Goal: Navigation & Orientation: Find specific page/section

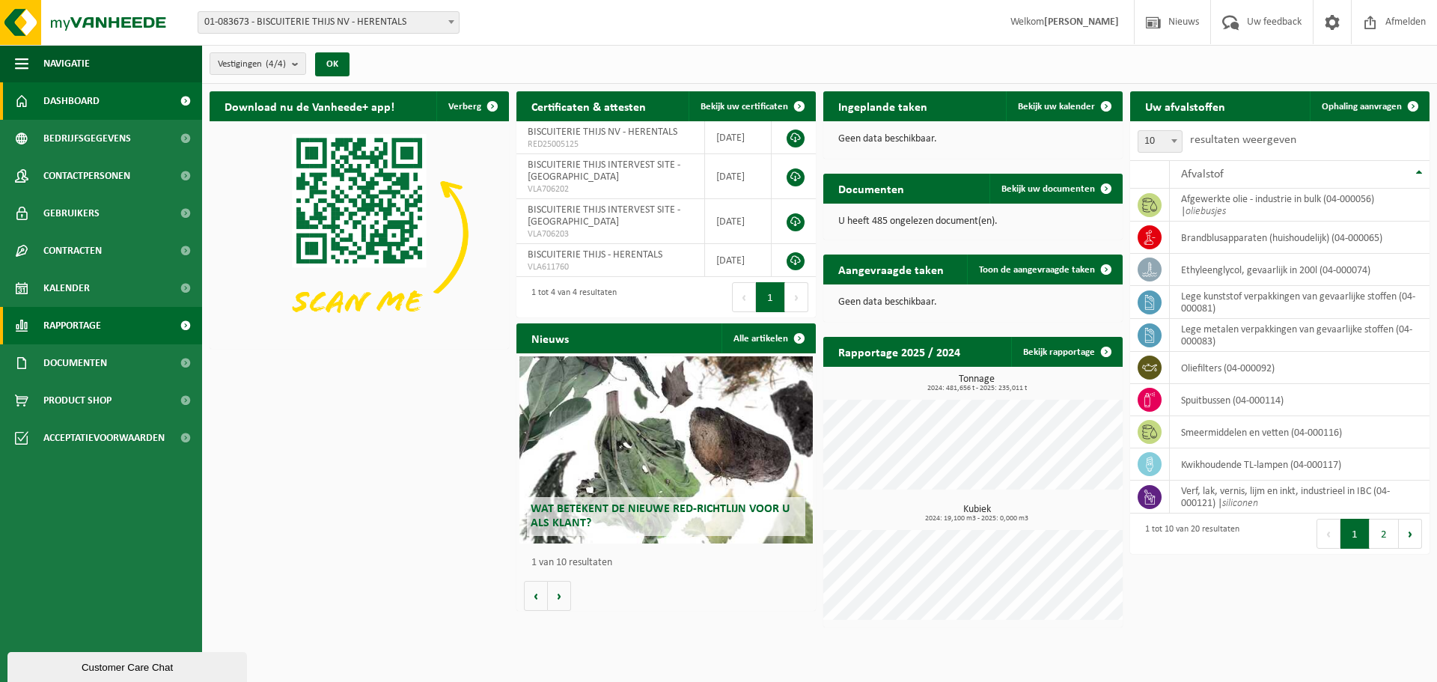
click at [88, 322] on span "Rapportage" at bounding box center [72, 325] width 58 height 37
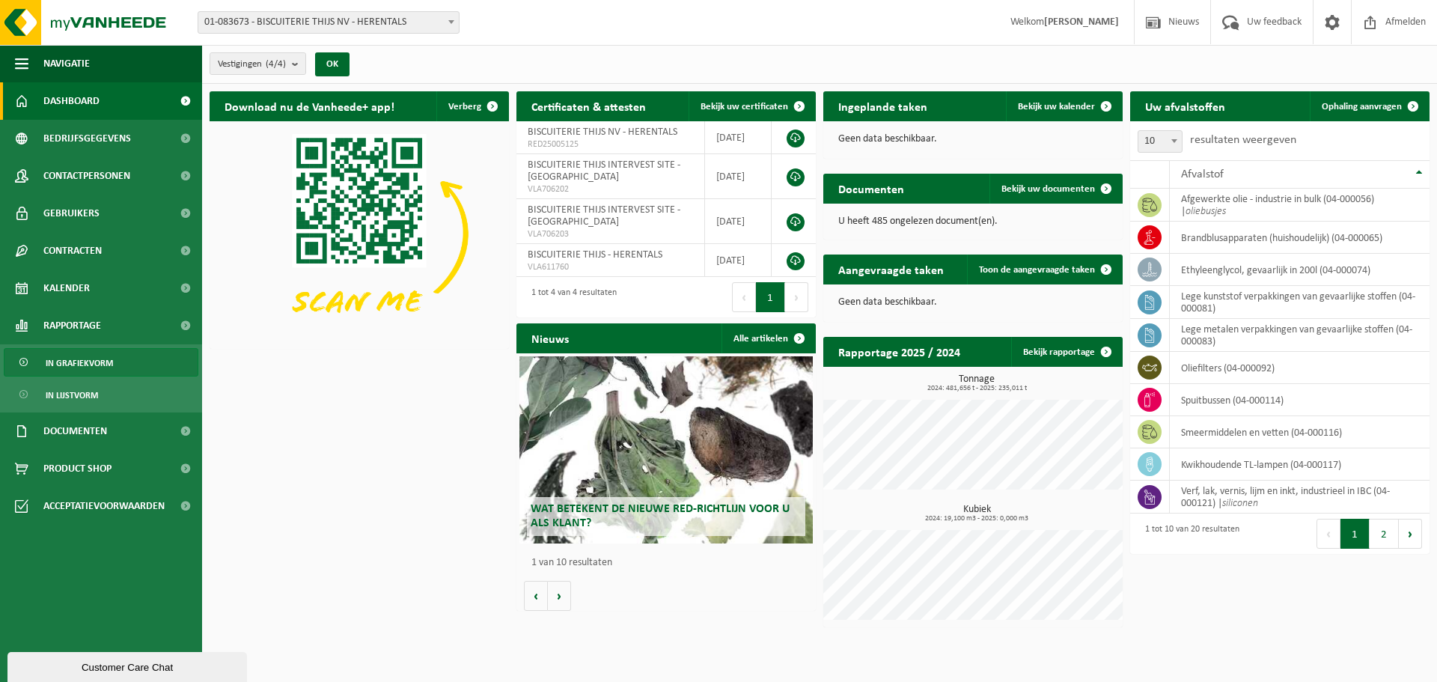
click at [69, 369] on span "In grafiekvorm" at bounding box center [79, 363] width 67 height 28
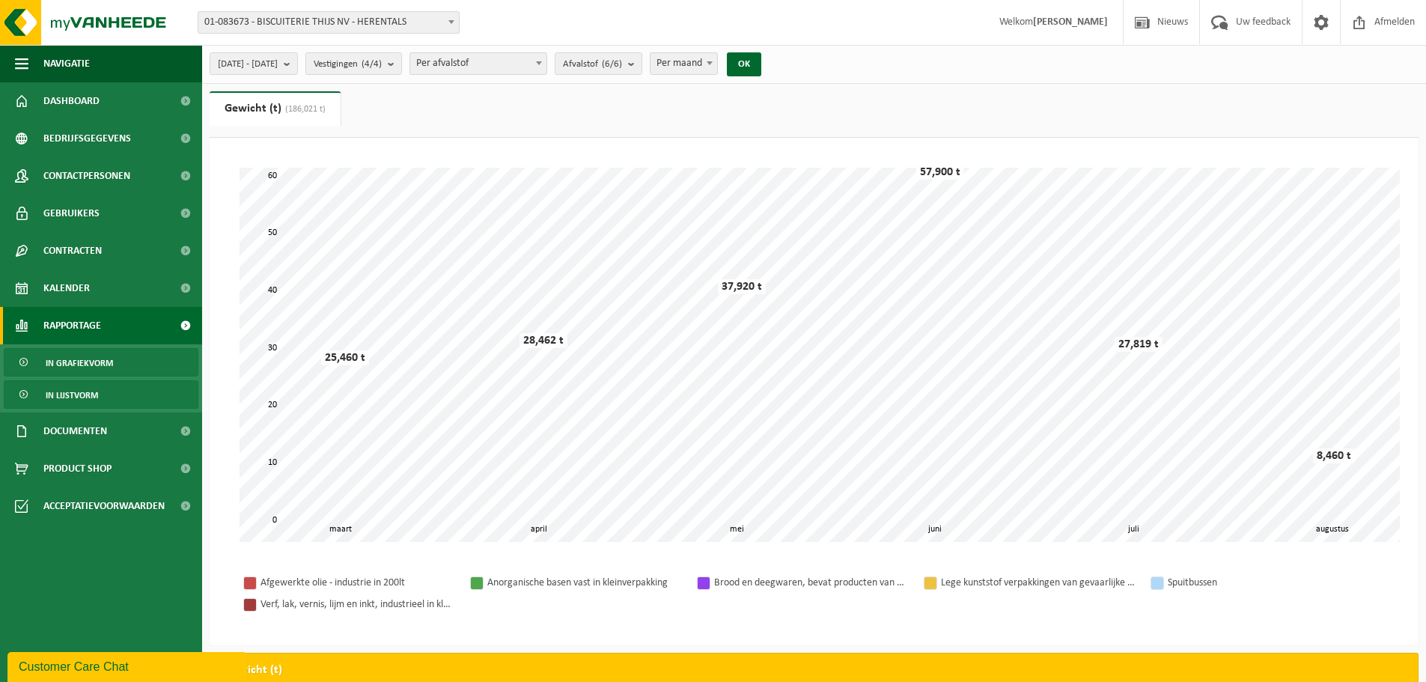
click at [50, 382] on span "In lijstvorm" at bounding box center [72, 395] width 52 height 28
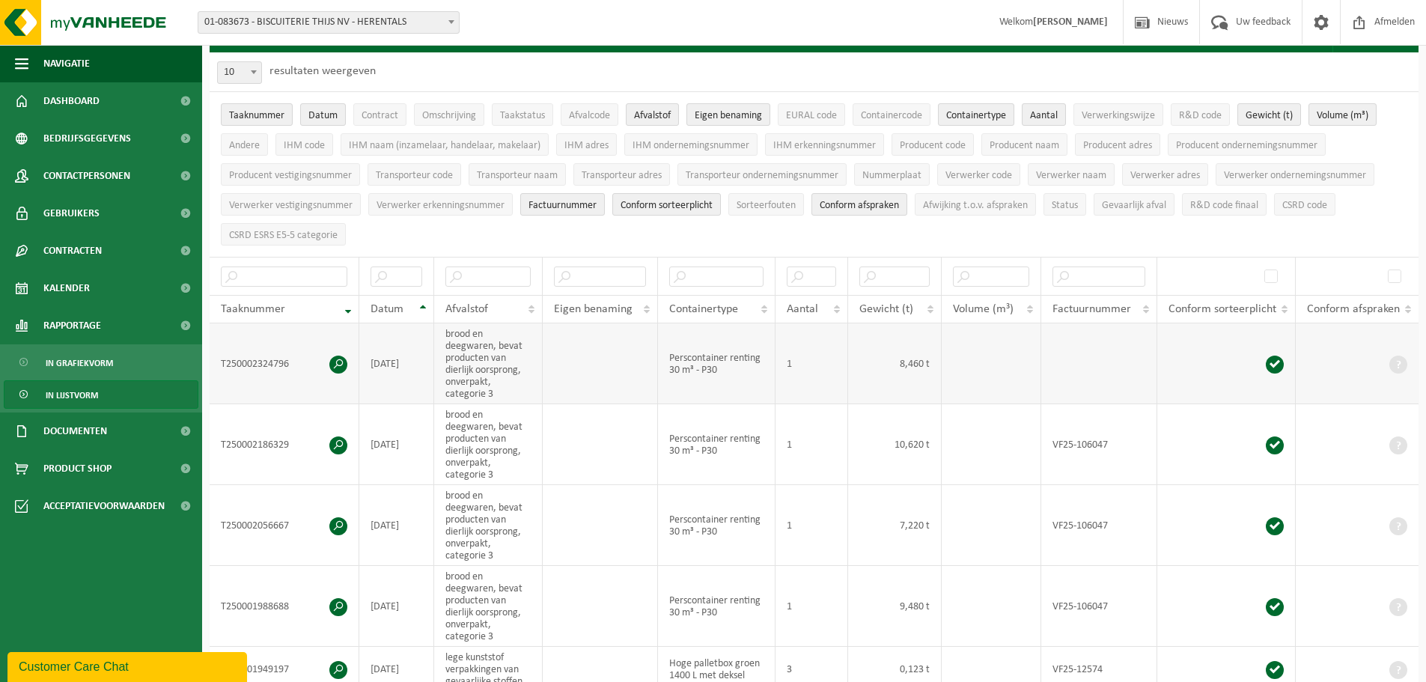
scroll to position [75, 0]
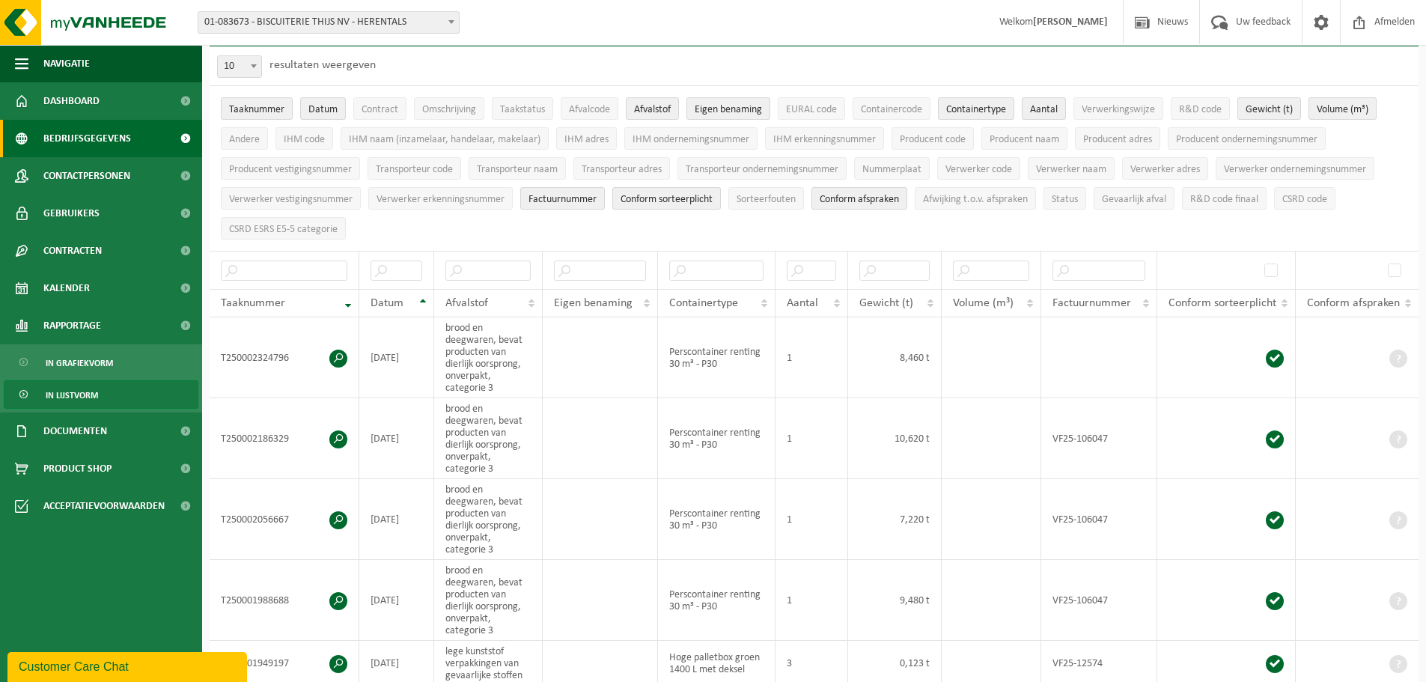
click at [76, 136] on span "Bedrijfsgegevens" at bounding box center [87, 138] width 88 height 37
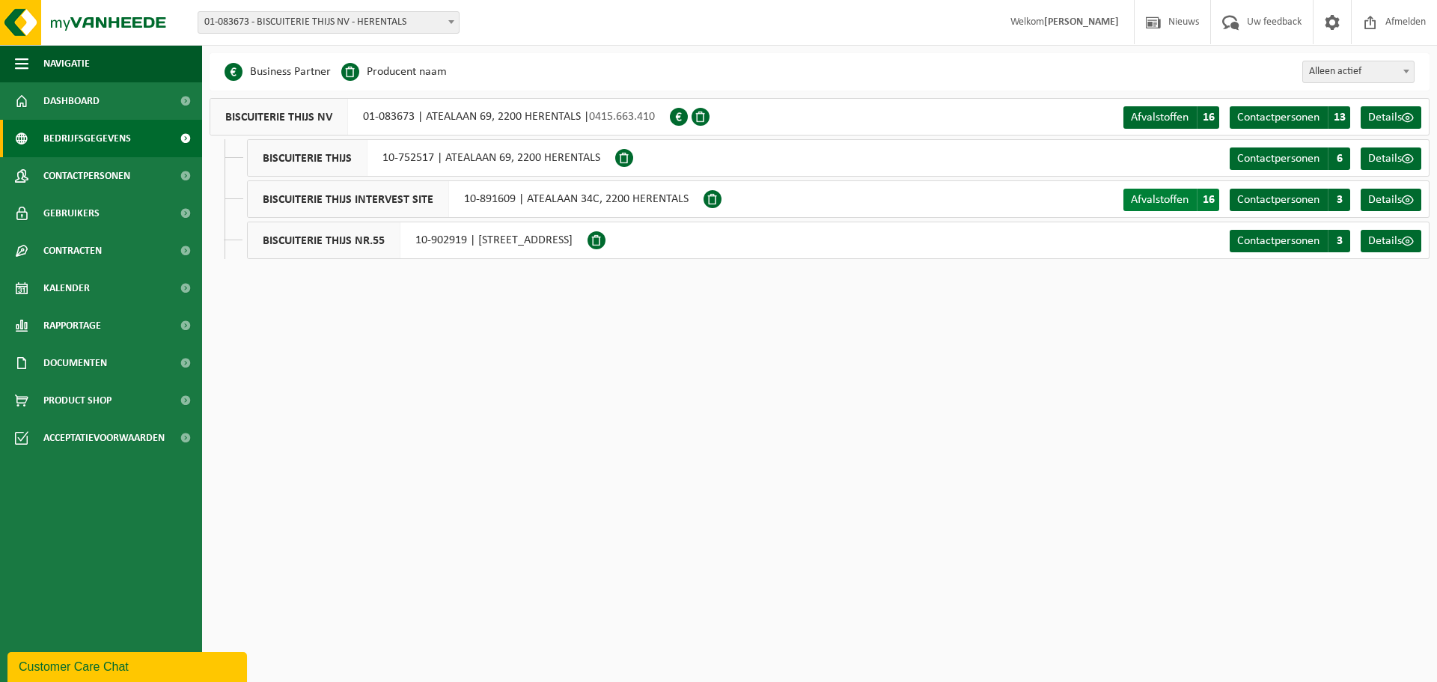
click at [1205, 198] on span "16" at bounding box center [1208, 200] width 22 height 22
click at [18, 69] on span "button" at bounding box center [21, 63] width 13 height 37
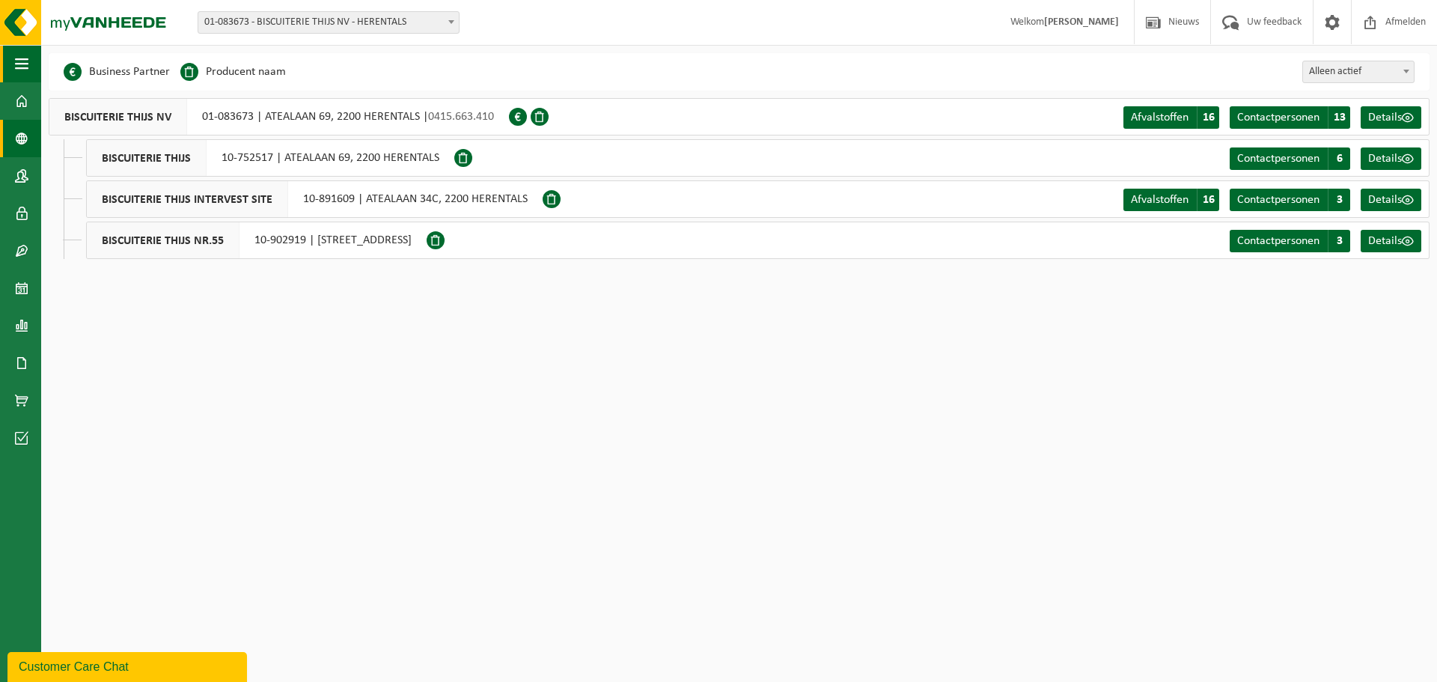
click at [18, 69] on span "button" at bounding box center [21, 63] width 13 height 37
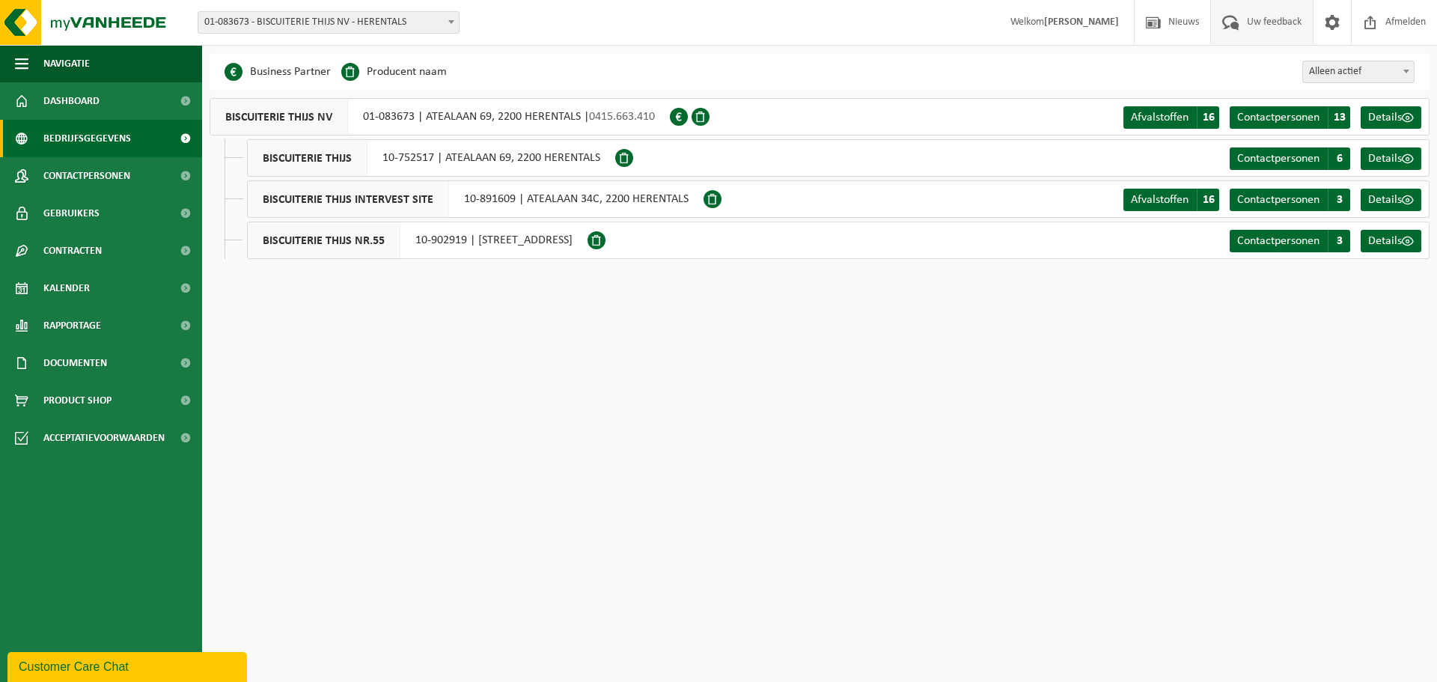
click at [1277, 17] on span "Uw feedback" at bounding box center [1274, 22] width 62 height 44
